Goal: Information Seeking & Learning: Learn about a topic

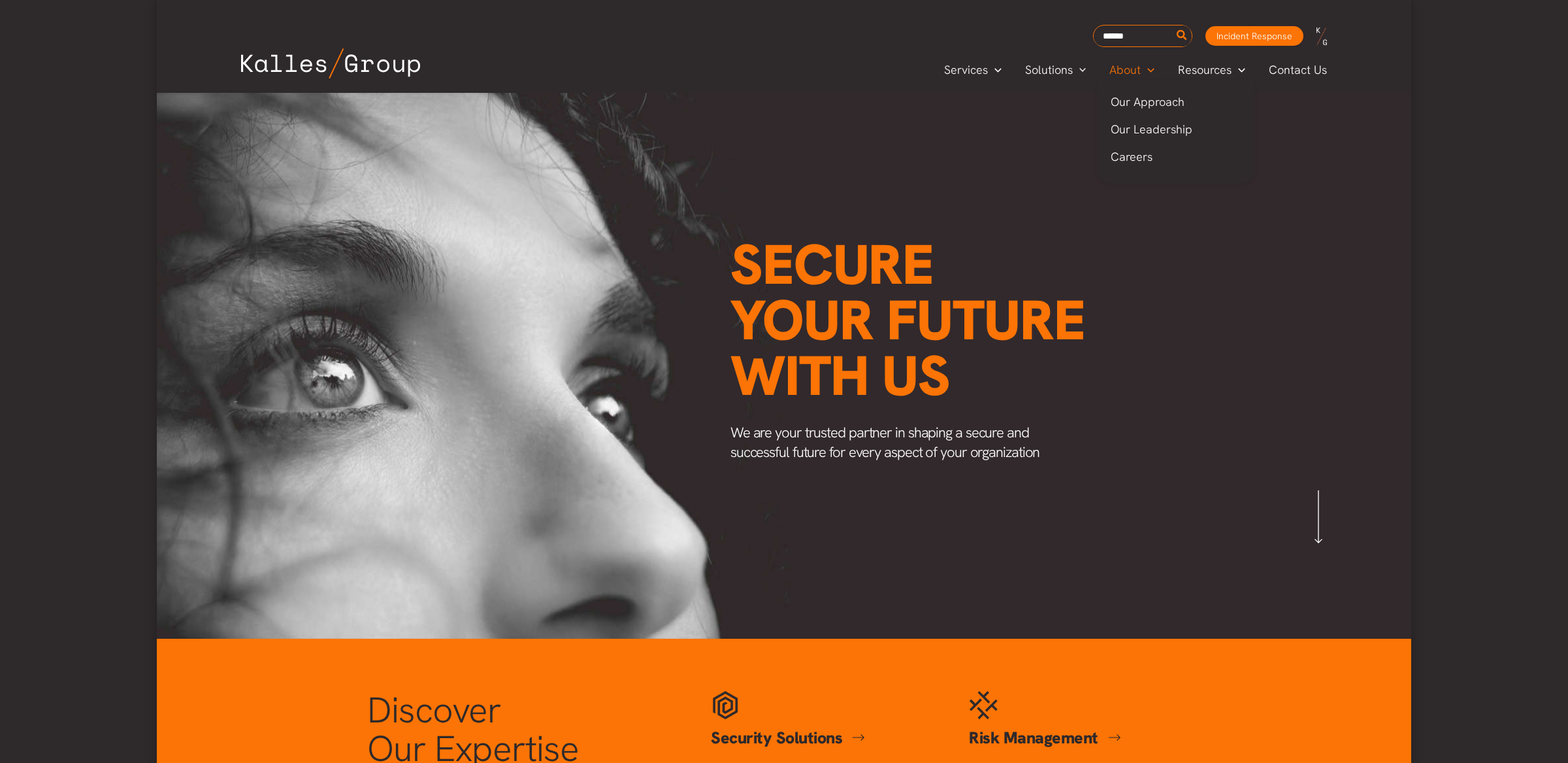
click at [1129, 68] on span "About" at bounding box center [1125, 70] width 31 height 19
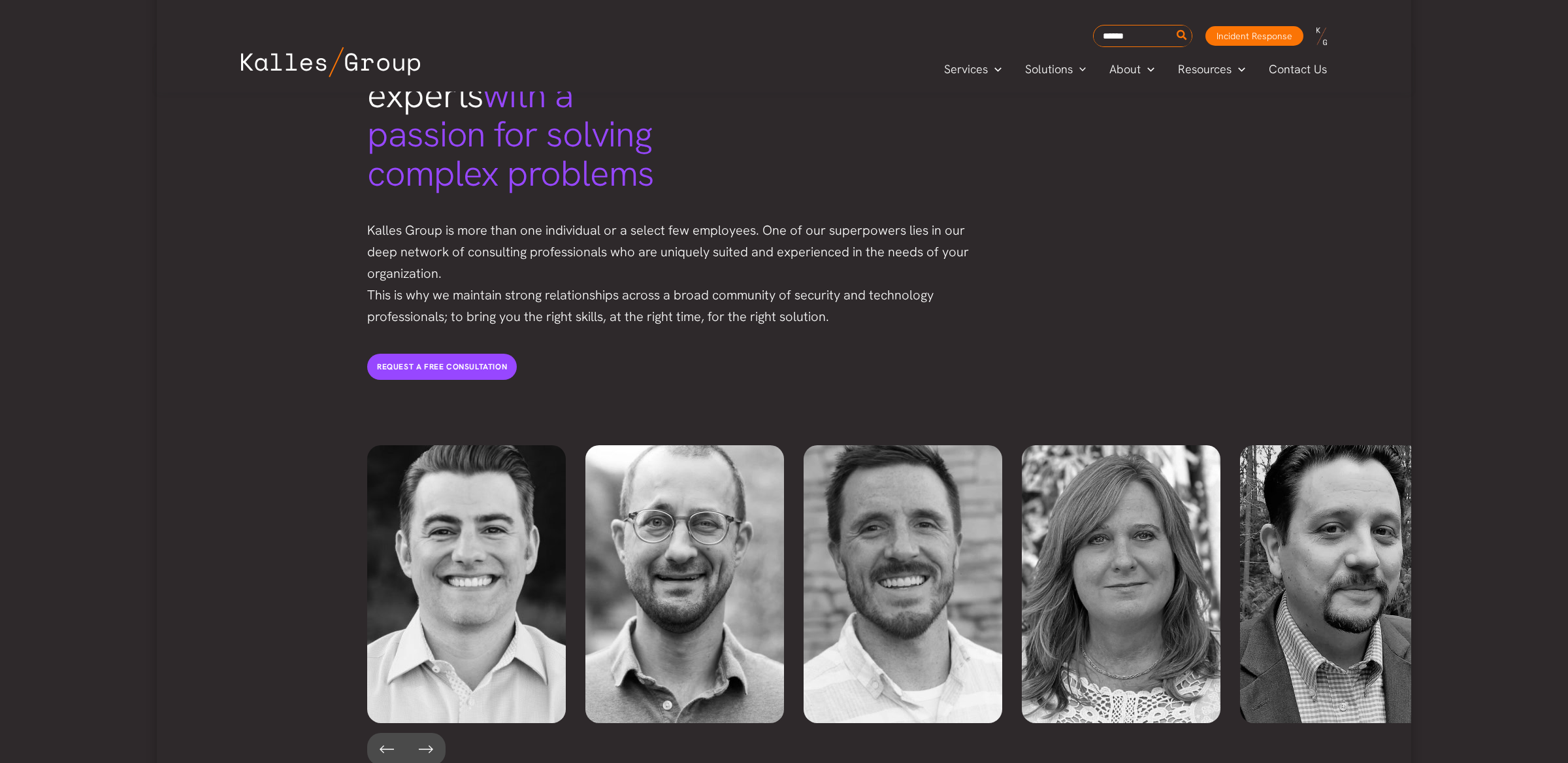
scroll to position [2572, 0]
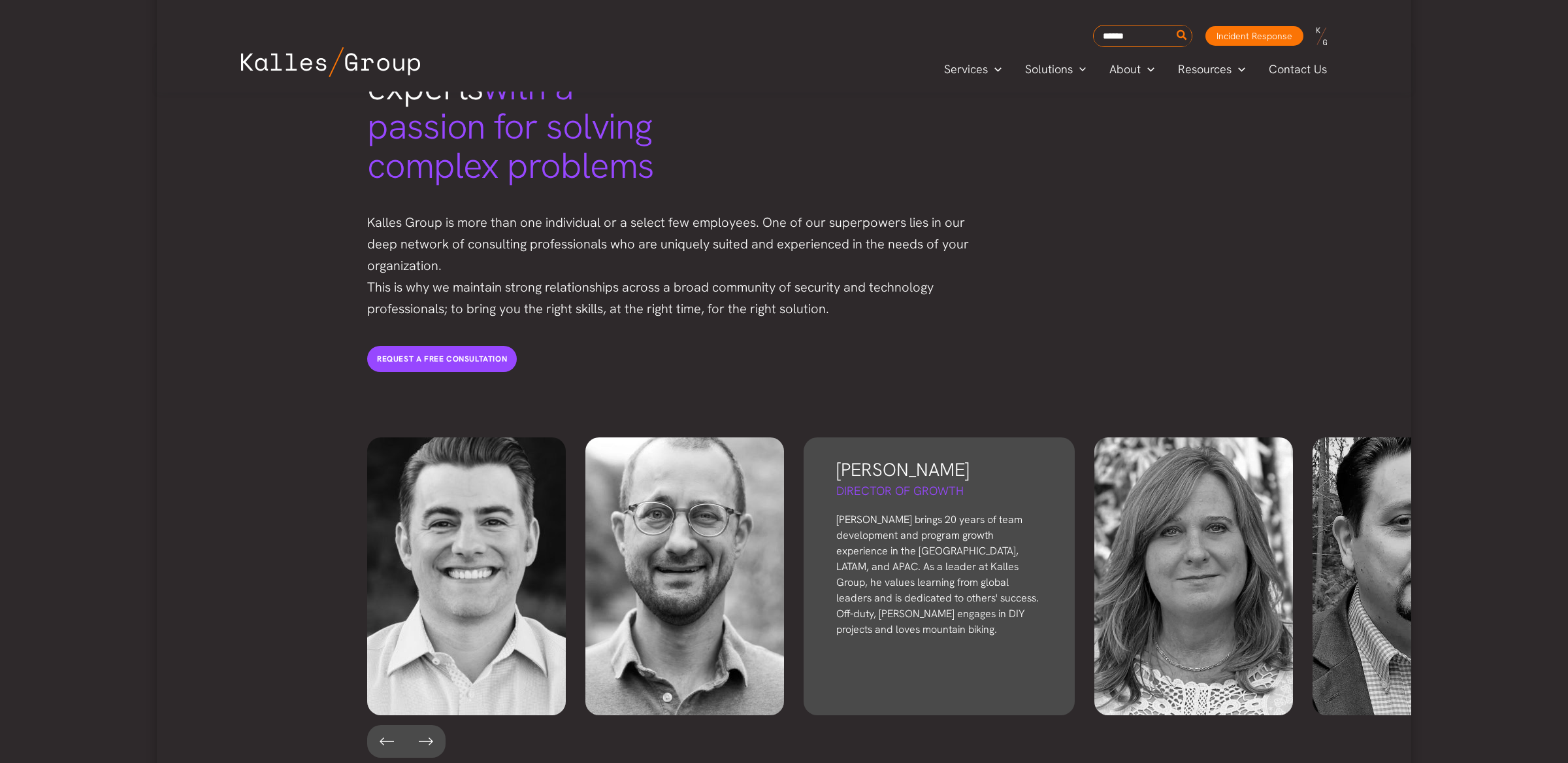
click at [937, 577] on p "Bryon brings 20 years of team development and program growth experience in the …" at bounding box center [939, 574] width 206 height 126
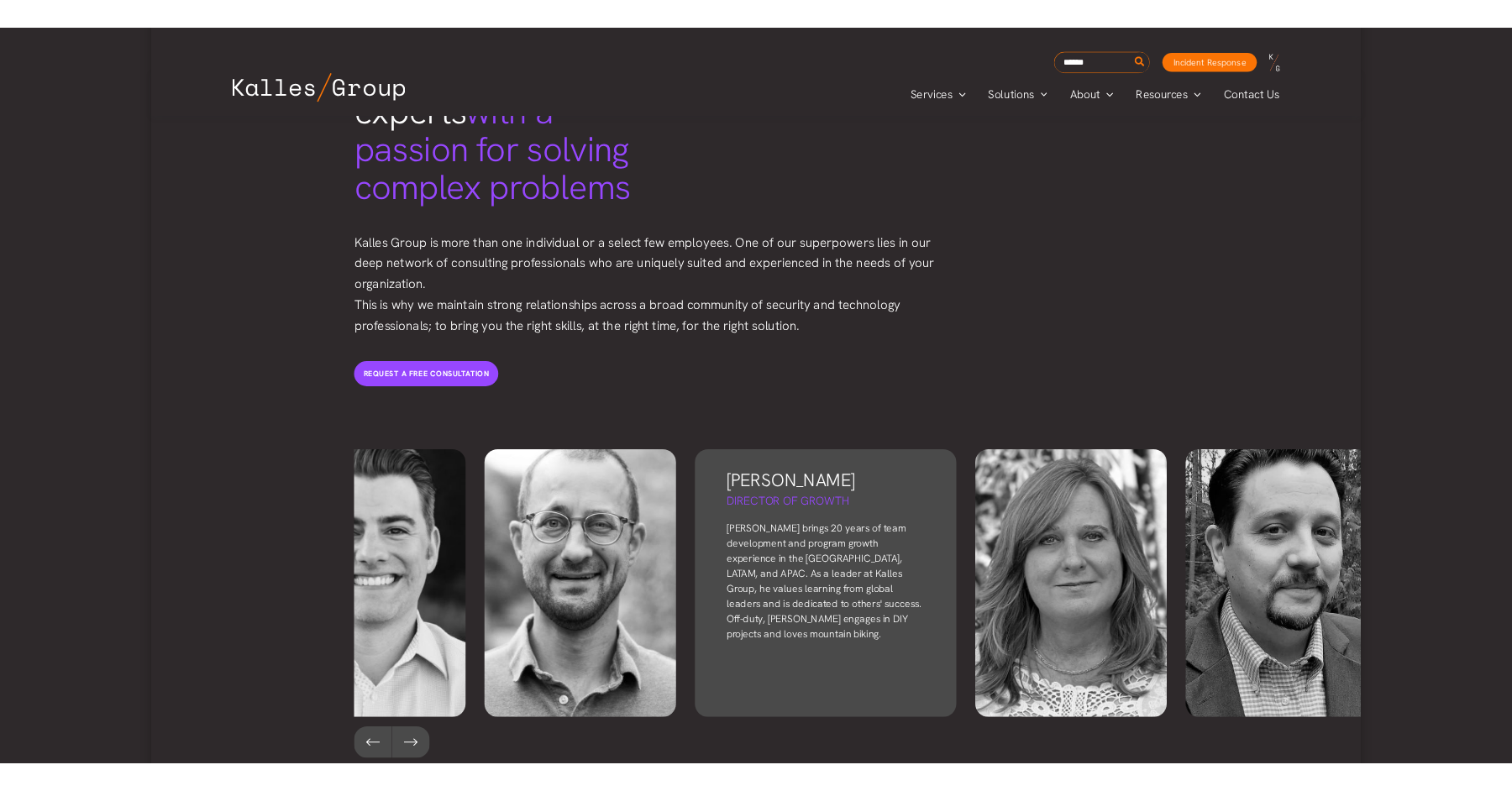
scroll to position [0, 109]
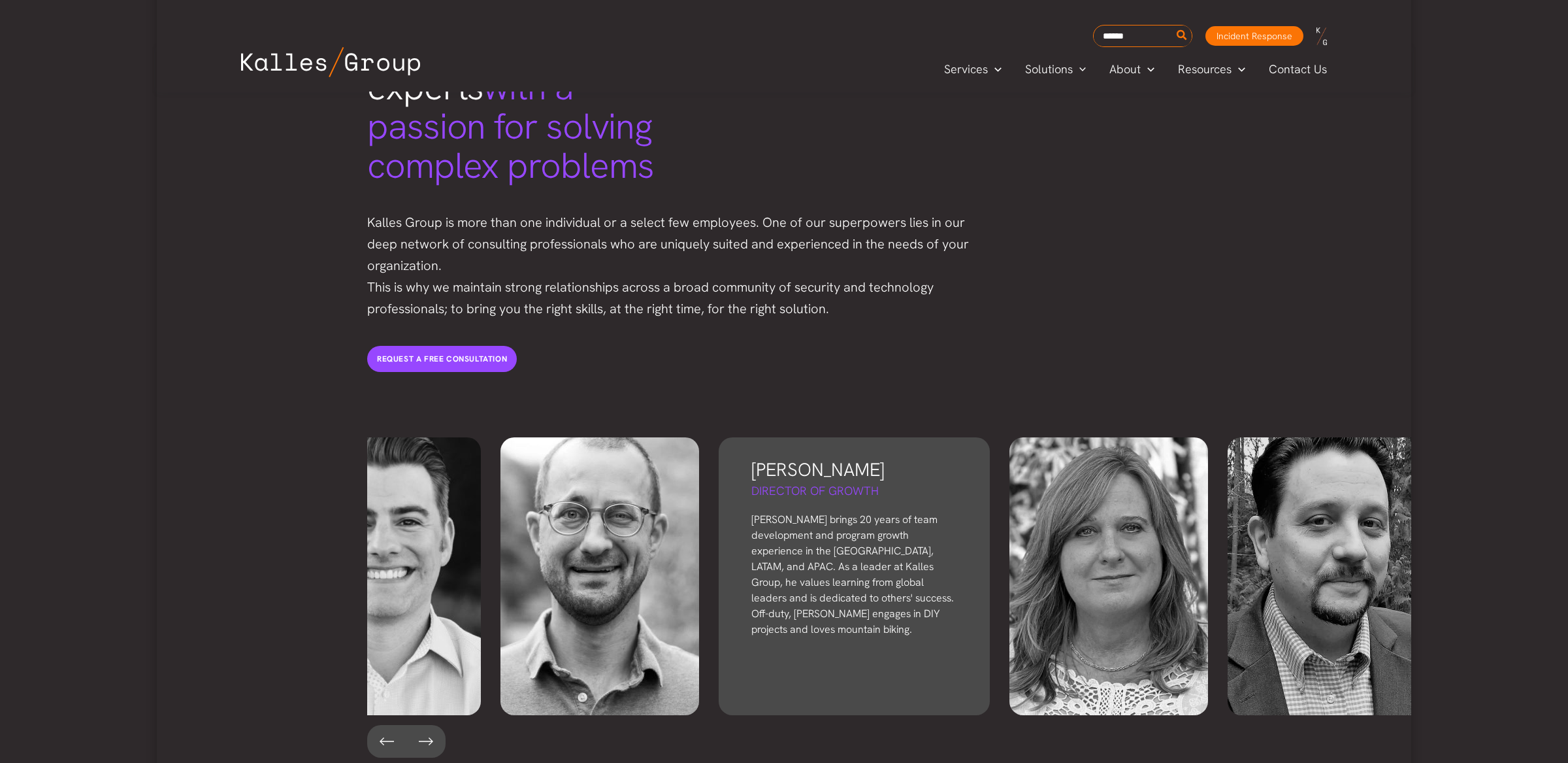
drag, startPoint x: 942, startPoint y: 573, endPoint x: 857, endPoint y: 502, distance: 110.8
click at [857, 512] on p "Bryon brings 20 years of team development and program growth experience in the …" at bounding box center [854, 574] width 206 height 126
